Goal: Navigation & Orientation: Find specific page/section

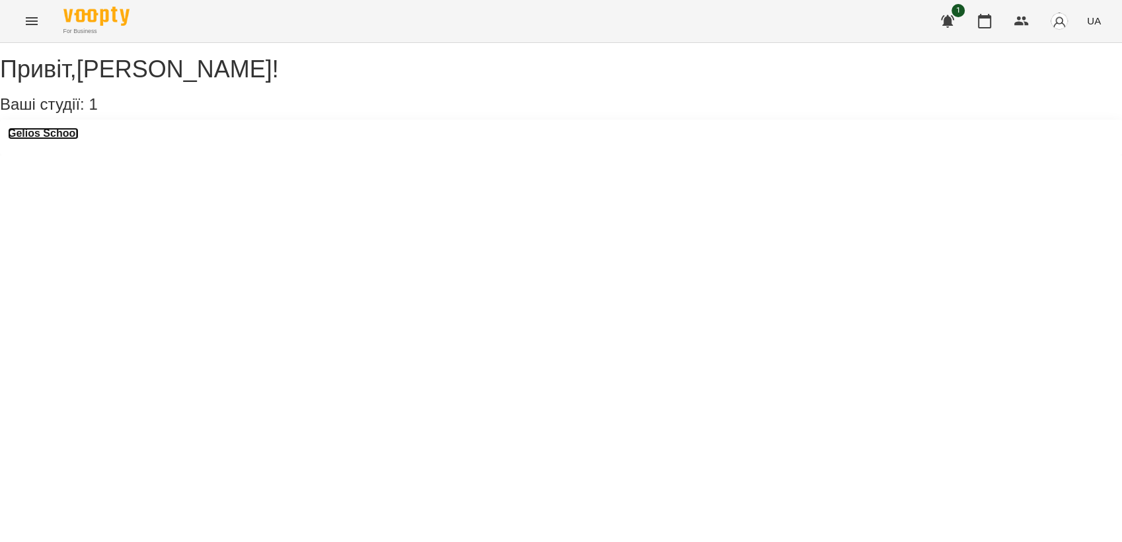
click at [69, 139] on h3 "Gelios School" at bounding box center [43, 133] width 71 height 12
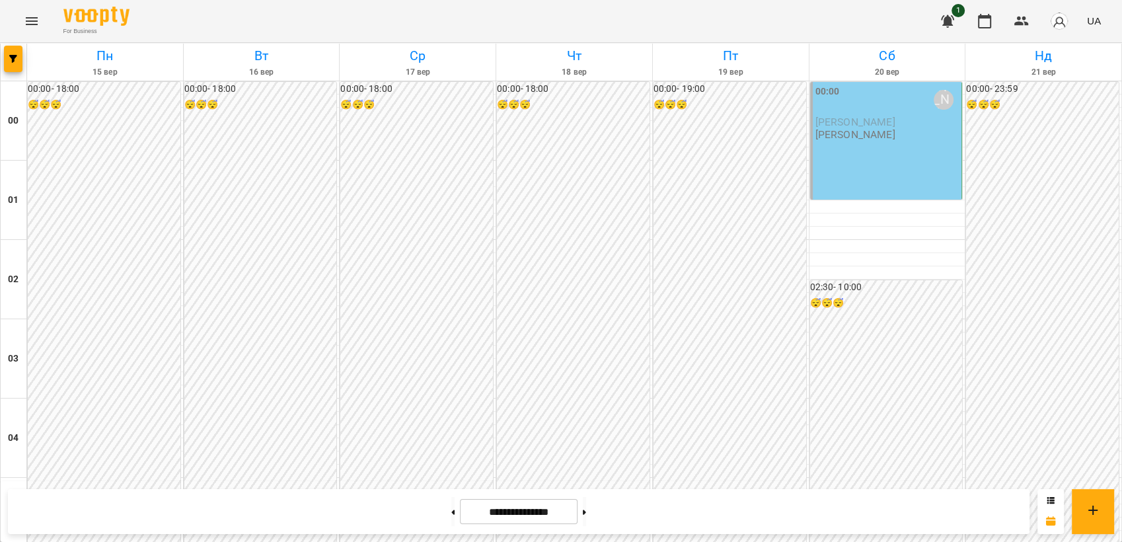
scroll to position [1338, 0]
click at [21, 22] on button "Menu" at bounding box center [32, 21] width 32 height 32
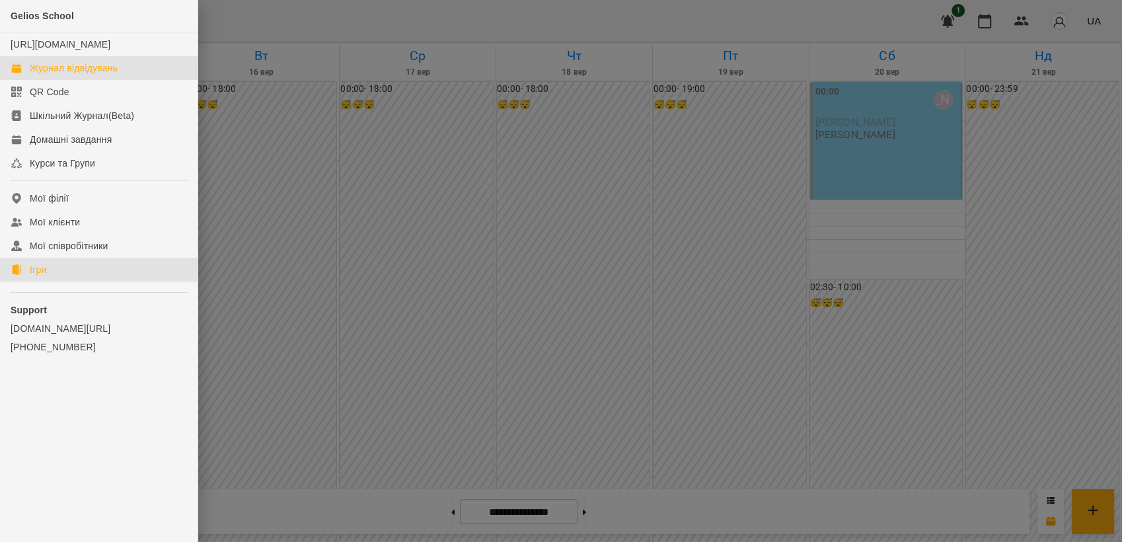
click at [77, 281] on link "Ігри" at bounding box center [98, 270] width 197 height 24
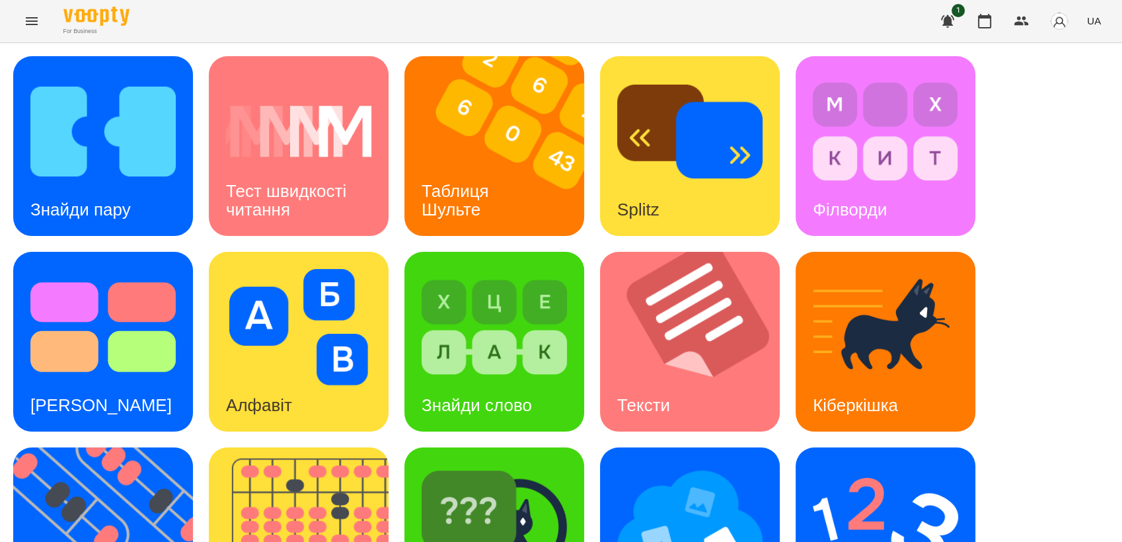
click at [1059, 363] on div "Знайди пару Тест швидкості читання Таблиця [PERSON_NAME] Splitz Філворди Тест С…" at bounding box center [560, 439] width 1095 height 766
click at [1032, 392] on div "Знайди пару Тест швидкості читання Таблиця [PERSON_NAME] Splitz Філворди Тест С…" at bounding box center [560, 439] width 1095 height 766
